Goal: Task Accomplishment & Management: Complete application form

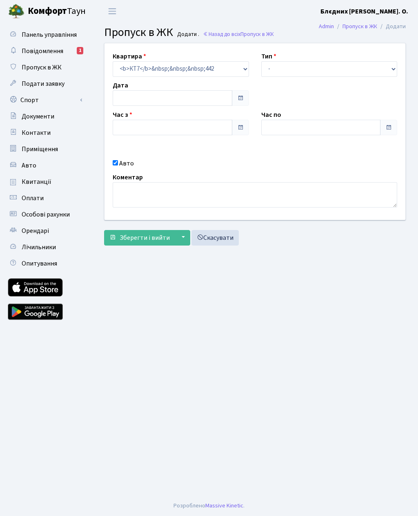
click at [118, 163] on input "checkbox" at bounding box center [115, 162] width 5 height 5
checkbox input "false"
click at [334, 76] on select "- Доставка Таксі Гості Сервіс" at bounding box center [330, 69] width 136 height 16
select select "3"
click at [116, 161] on input "checkbox" at bounding box center [115, 162] width 5 height 5
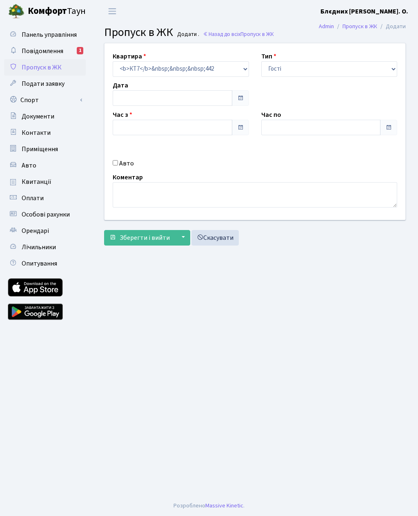
checkbox input "true"
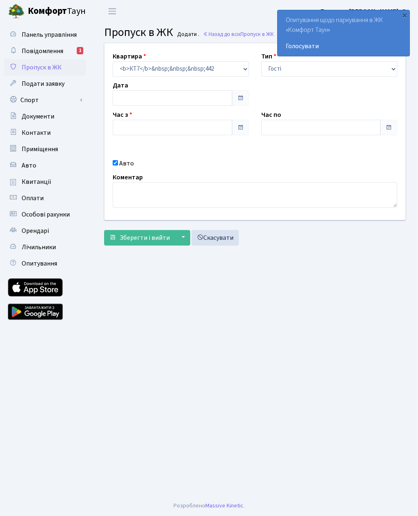
type input "[DATE]"
type input "09:15"
type input "10:15"
click at [124, 165] on label "Авто" at bounding box center [126, 164] width 15 height 10
click at [118, 165] on input "Авто" at bounding box center [115, 162] width 5 height 5
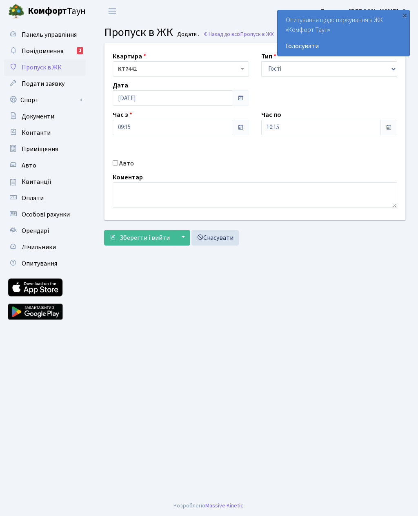
checkbox input "true"
type input "Ка8398ра"
click at [153, 122] on input "09:15" at bounding box center [173, 128] width 120 height 16
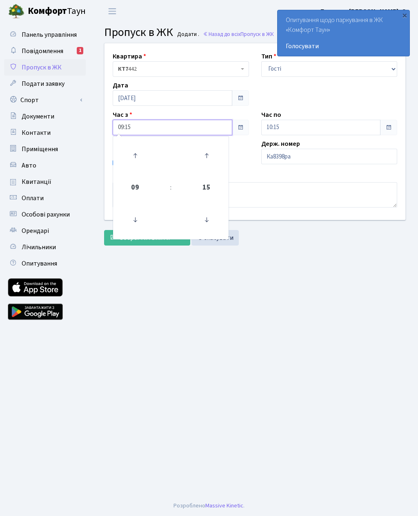
click at [141, 158] on icon at bounding box center [135, 156] width 22 height 22
click at [141, 220] on icon at bounding box center [135, 220] width 22 height 22
click at [210, 221] on icon at bounding box center [207, 220] width 22 height 22
type input "09:00"
click at [264, 262] on main "Admin Пропуск в ЖК Додати Пропуск в ЖК Додати . Назад до всіх Пропуск в ЖК Квар…" at bounding box center [255, 258] width 327 height 473
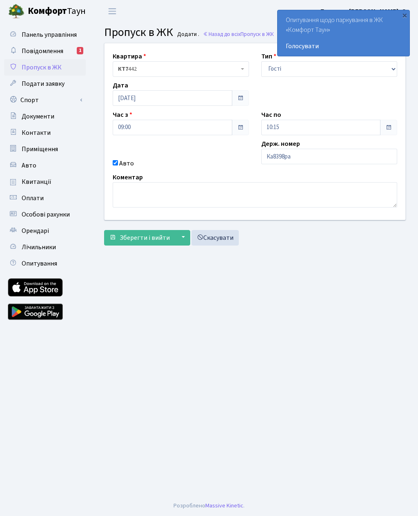
click at [152, 234] on span "Зберегти і вийти" at bounding box center [145, 237] width 50 height 9
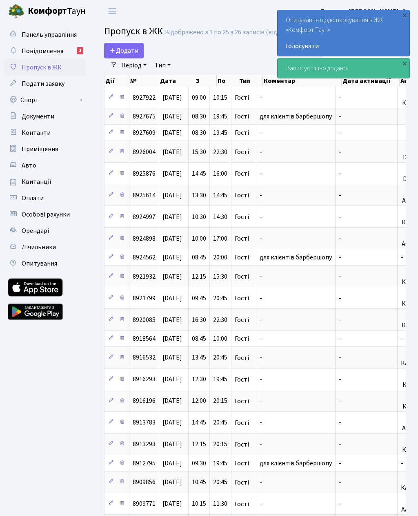
select select "25"
